Goal: Task Accomplishment & Management: Manage account settings

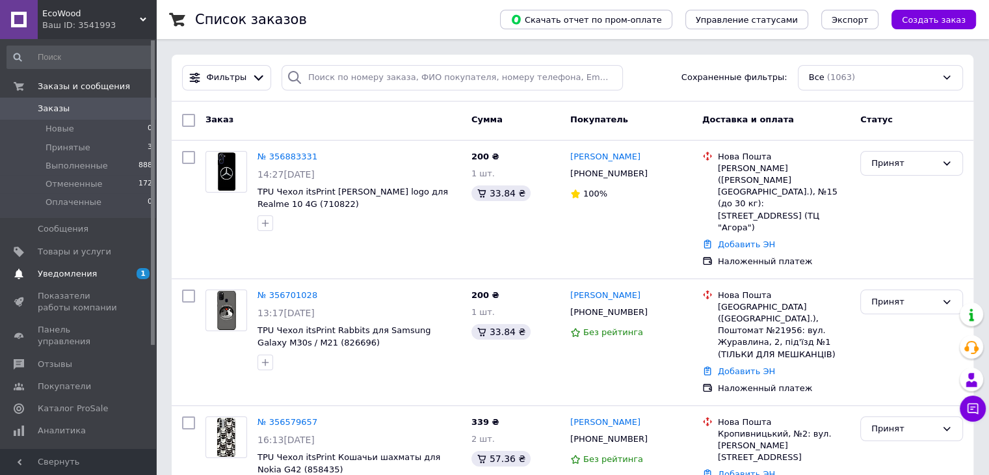
click at [96, 269] on span "Уведомления" at bounding box center [79, 274] width 83 height 12
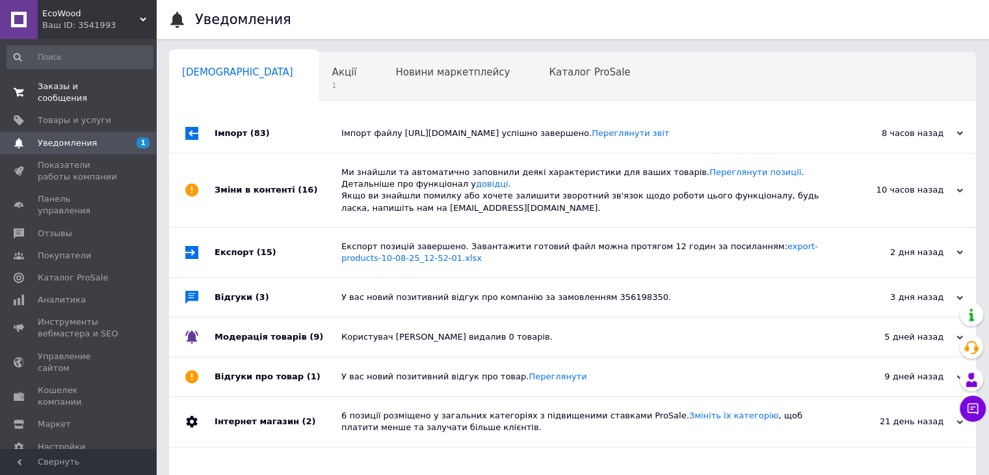
click at [87, 87] on span "Заказы и сообщения" at bounding box center [79, 92] width 83 height 23
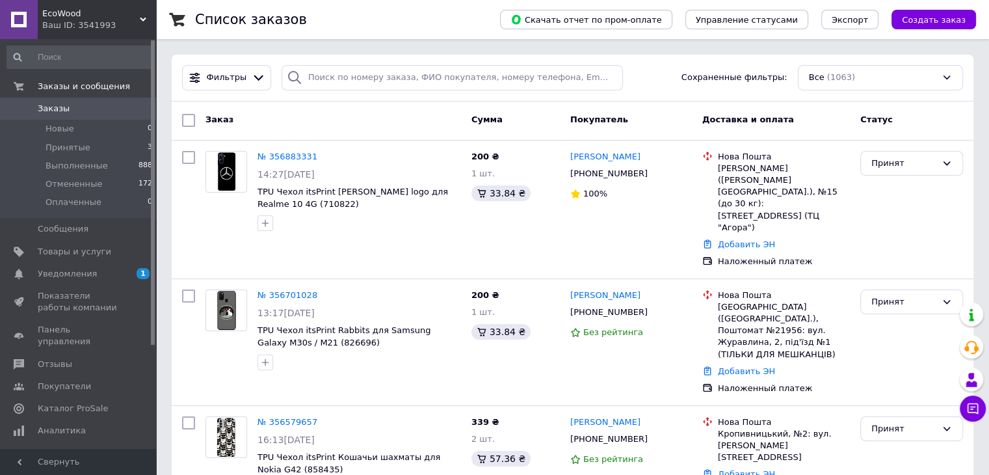
click at [96, 111] on span "Заказы" at bounding box center [79, 109] width 83 height 12
click at [262, 290] on link "№ 356701028" at bounding box center [288, 295] width 60 height 10
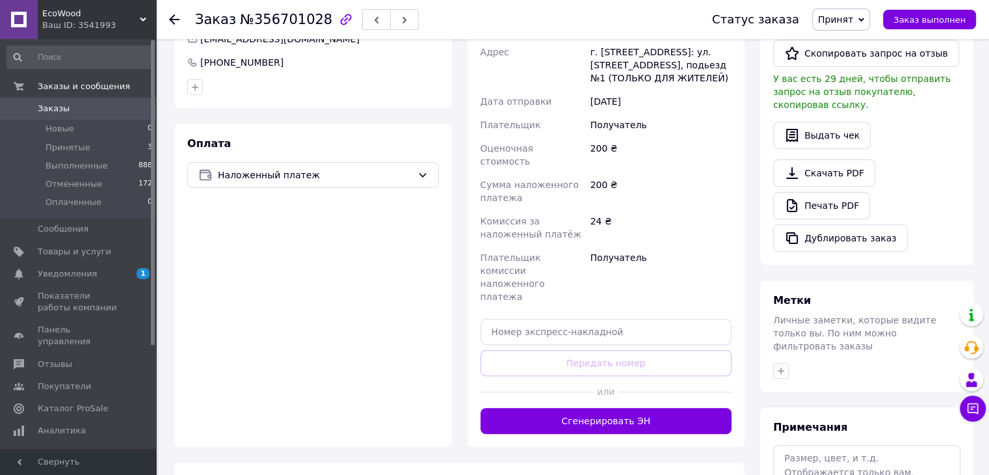
scroll to position [455, 0]
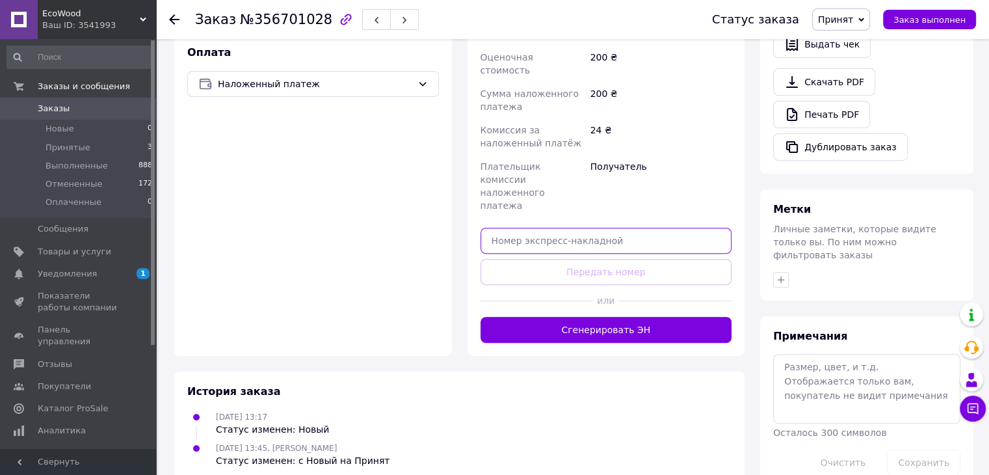
click at [533, 228] on input "text" at bounding box center [607, 241] width 252 height 26
paste input "20451225097718"
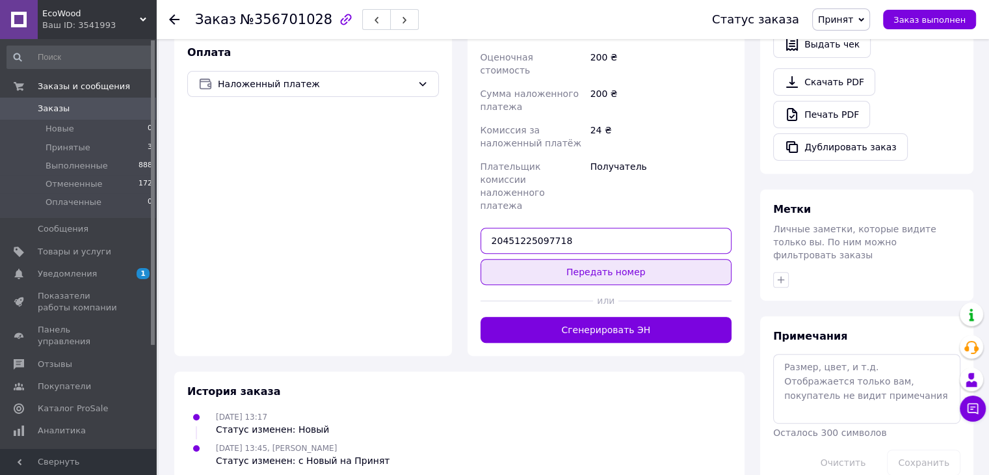
type input "20451225097718"
click at [591, 259] on button "Передать номер" at bounding box center [607, 272] width 252 height 26
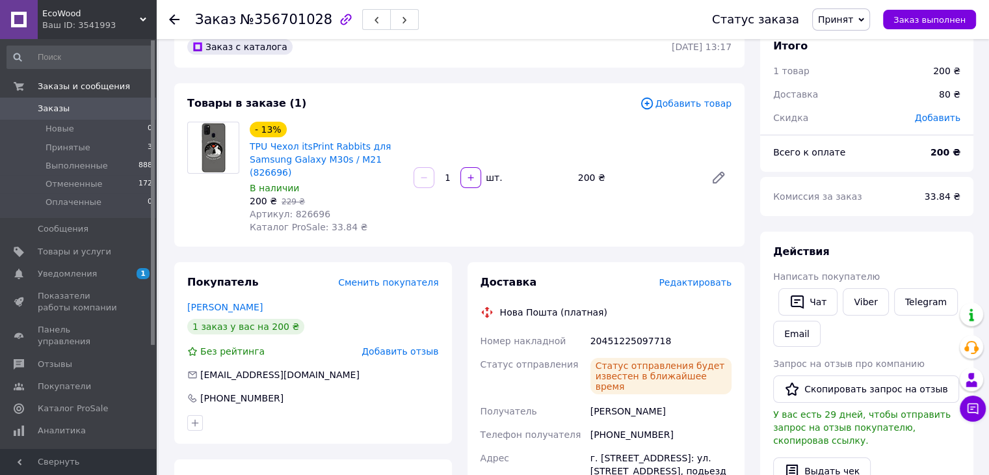
scroll to position [0, 0]
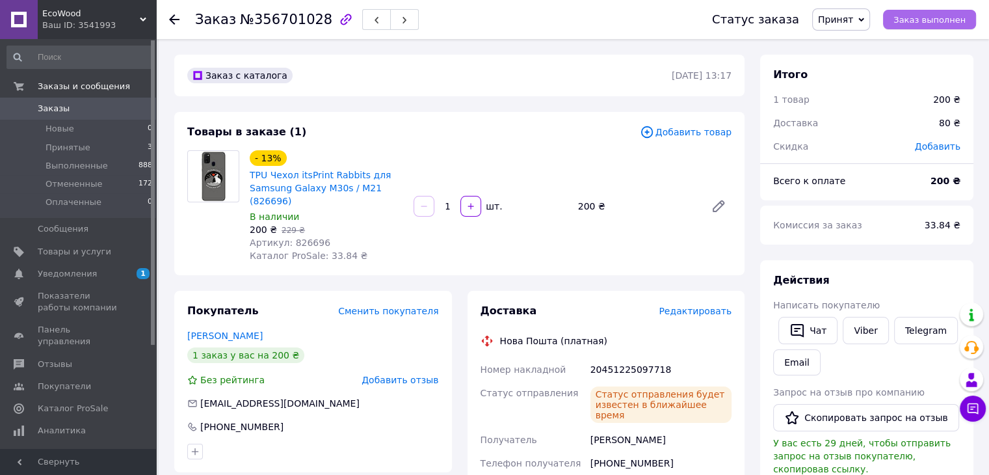
click at [959, 20] on span "Заказ выполнен" at bounding box center [930, 20] width 72 height 10
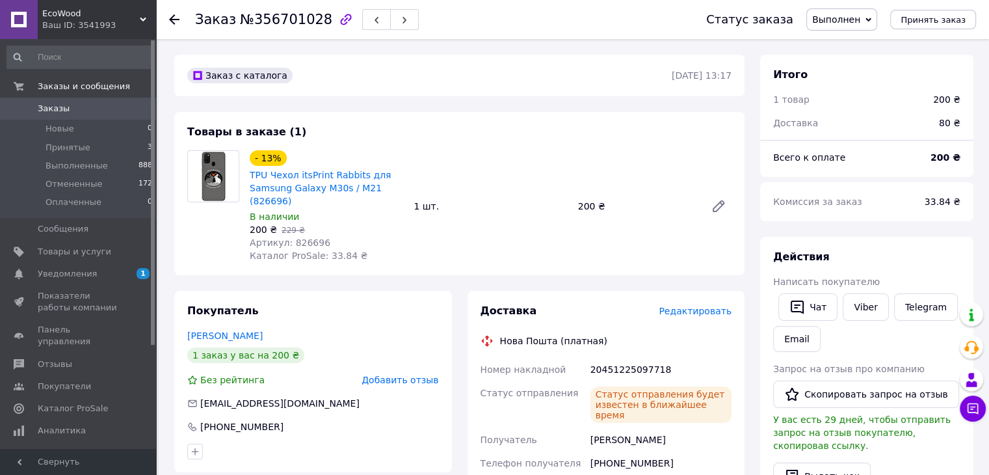
click at [178, 16] on icon at bounding box center [174, 19] width 10 height 10
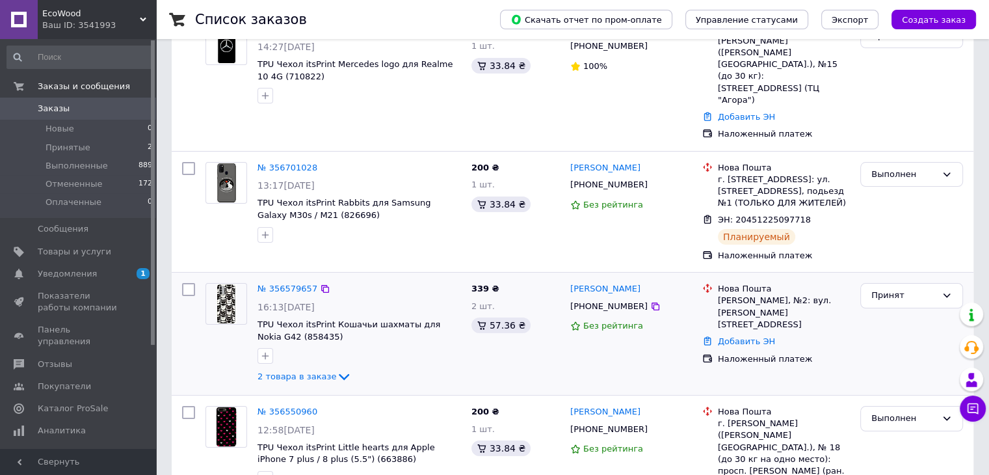
scroll to position [130, 0]
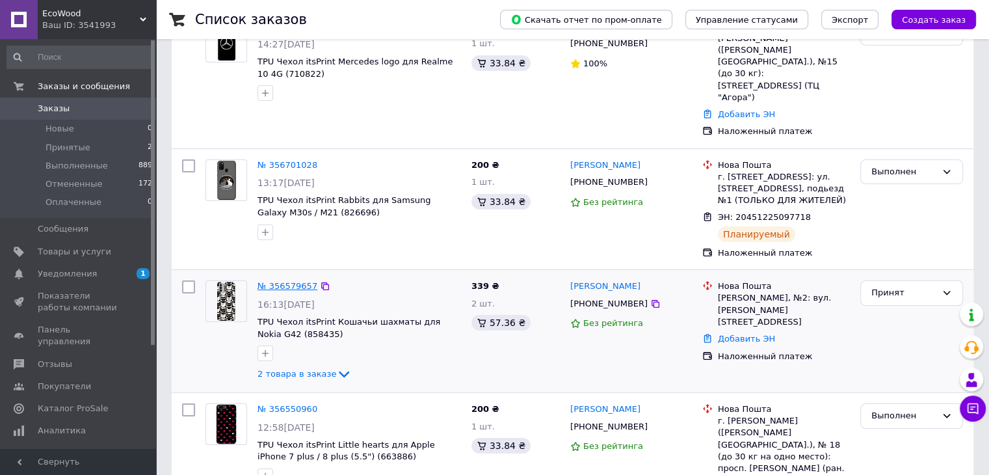
click at [301, 281] on link "№ 356579657" at bounding box center [288, 286] width 60 height 10
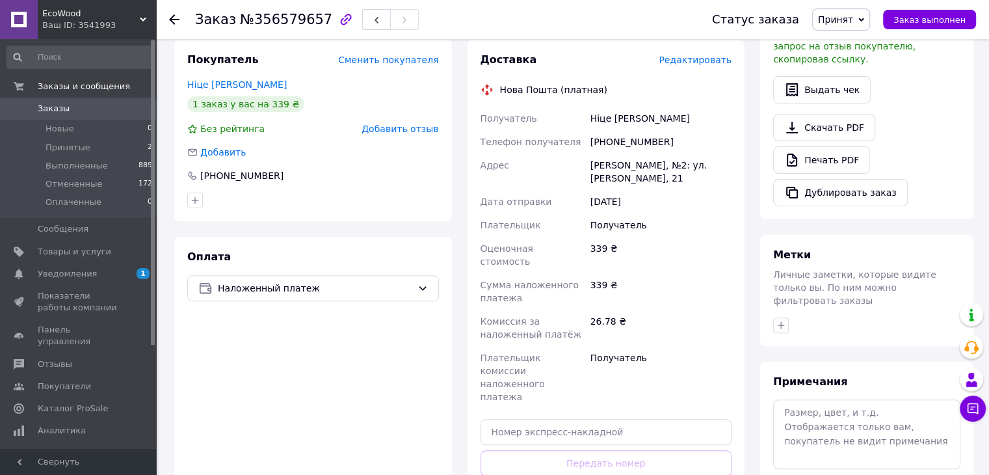
scroll to position [539, 0]
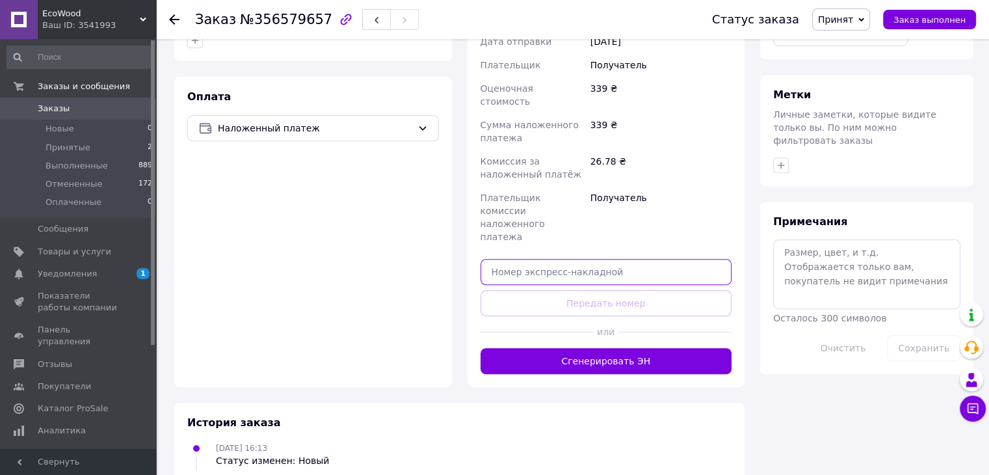
click at [559, 259] on input "text" at bounding box center [607, 272] width 252 height 26
paste input "20451225097507"
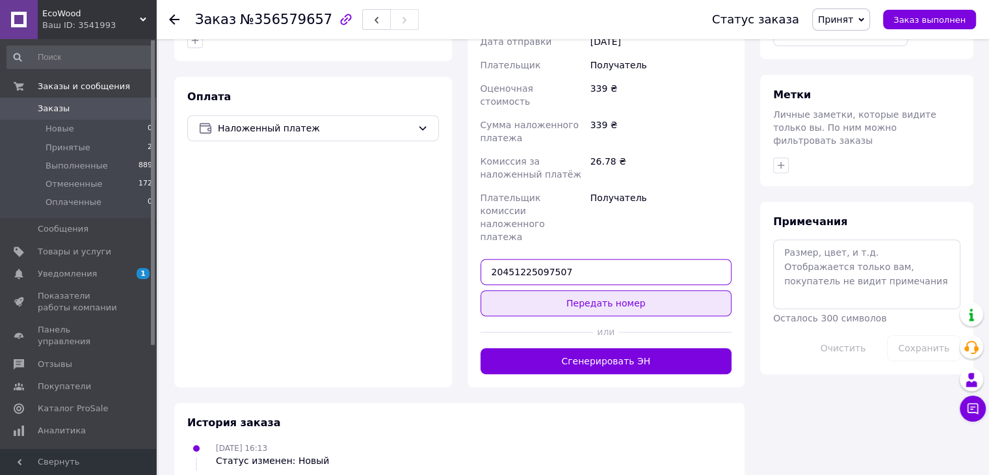
type input "20451225097507"
click at [592, 290] on button "Передать номер" at bounding box center [607, 303] width 252 height 26
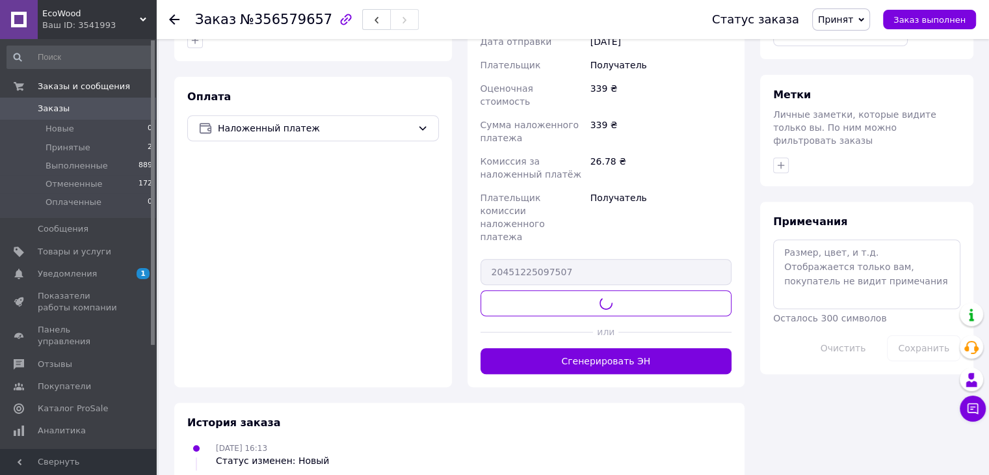
scroll to position [403, 0]
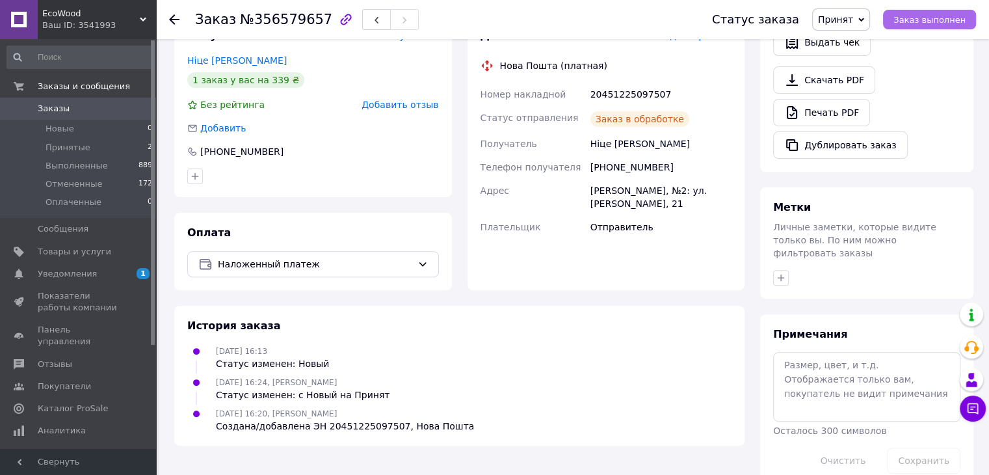
click at [955, 25] on span "Заказ выполнен" at bounding box center [930, 20] width 72 height 10
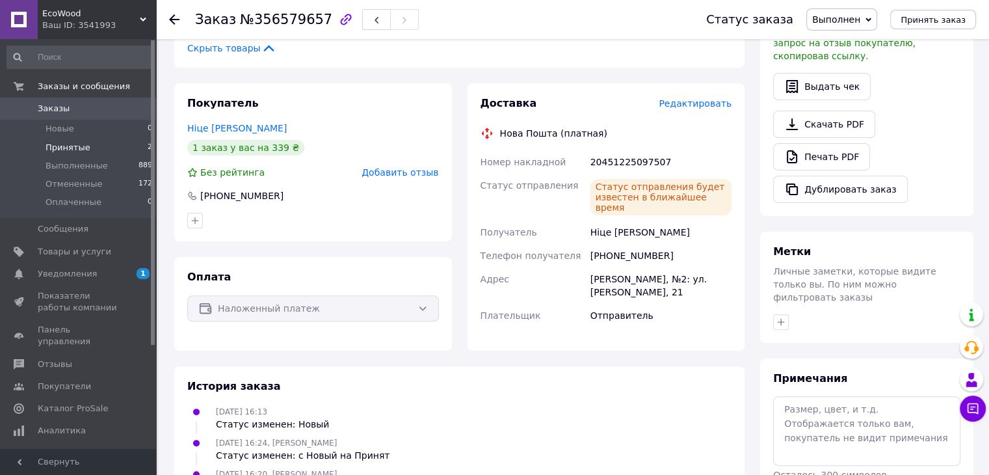
scroll to position [314, 0]
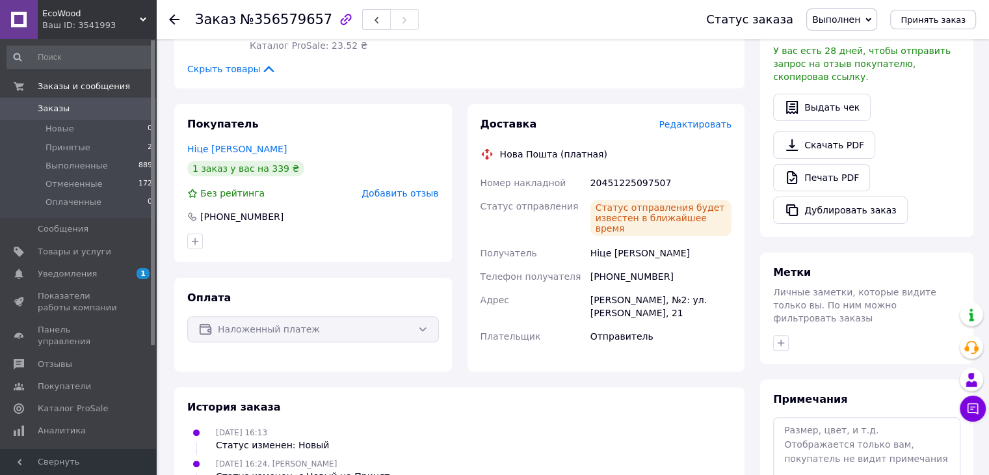
click at [70, 103] on span "Заказы" at bounding box center [79, 109] width 83 height 12
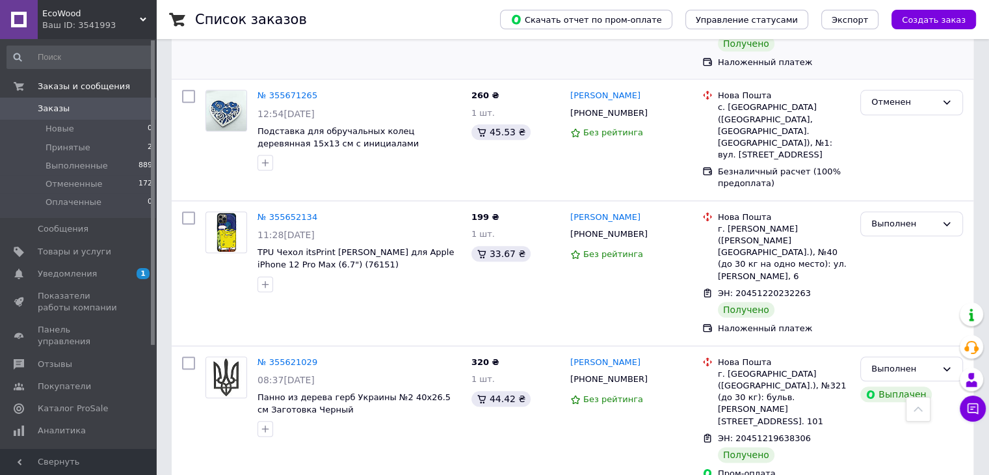
scroll to position [1431, 0]
click at [99, 275] on span "Уведомления" at bounding box center [79, 274] width 83 height 12
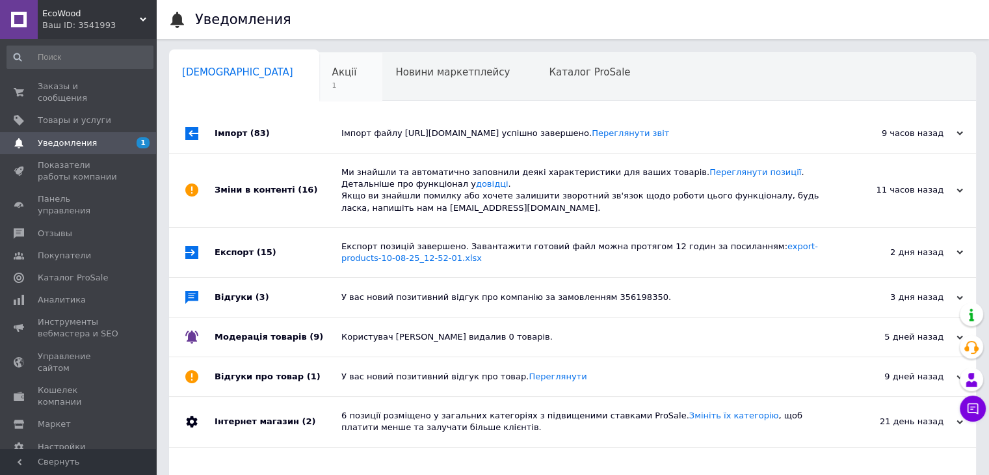
click at [332, 71] on span "Акції" at bounding box center [344, 72] width 25 height 12
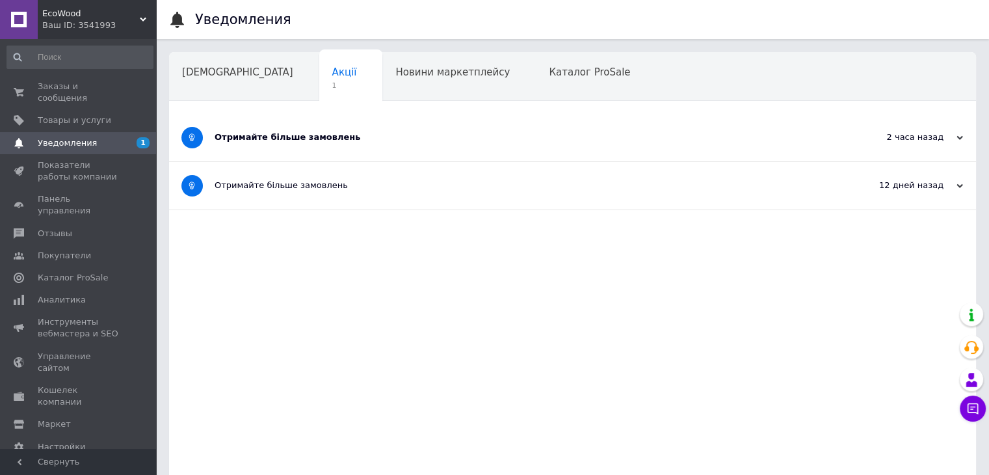
click at [297, 139] on div "Отримайте більше замовлень" at bounding box center [524, 137] width 619 height 12
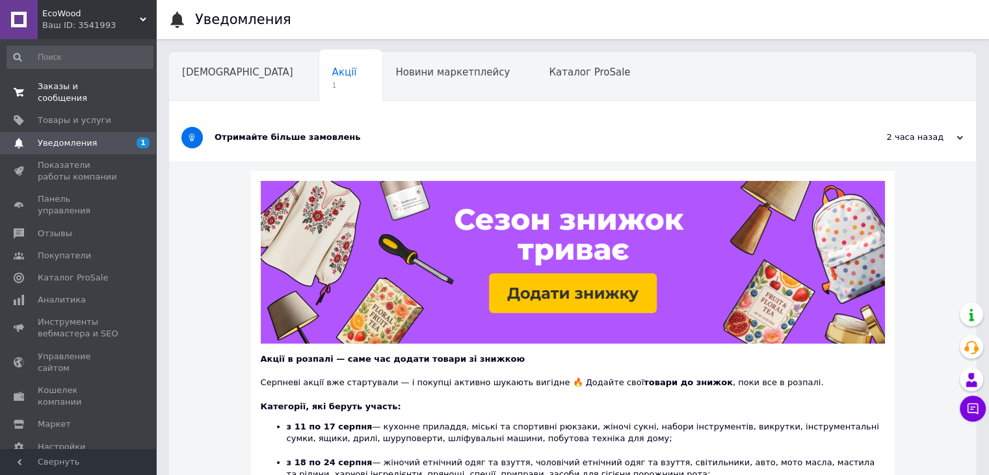
click at [81, 90] on span "Заказы и сообщения" at bounding box center [79, 92] width 83 height 23
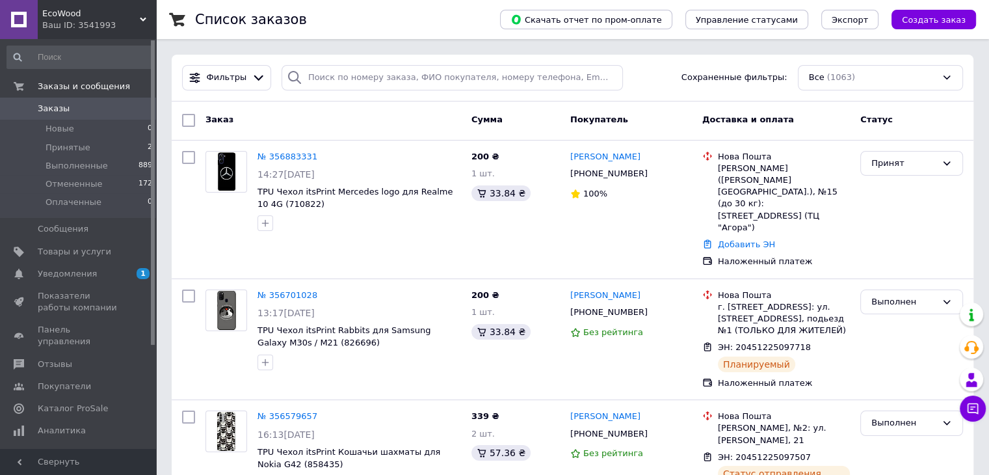
click at [91, 109] on span "Заказы" at bounding box center [79, 109] width 83 height 12
